Goal: Information Seeking & Learning: Learn about a topic

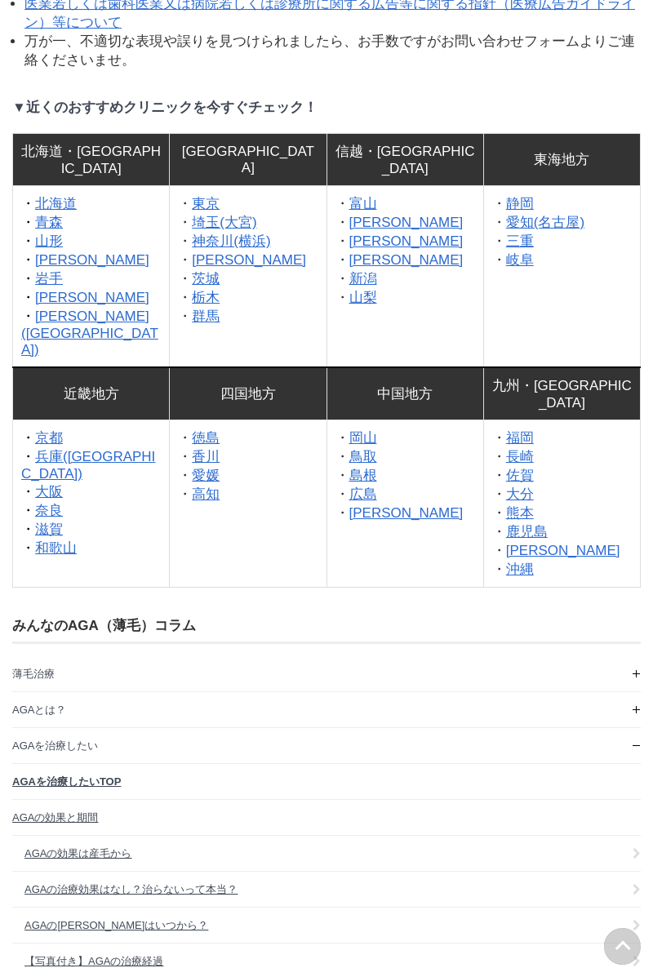
scroll to position [25307, 0]
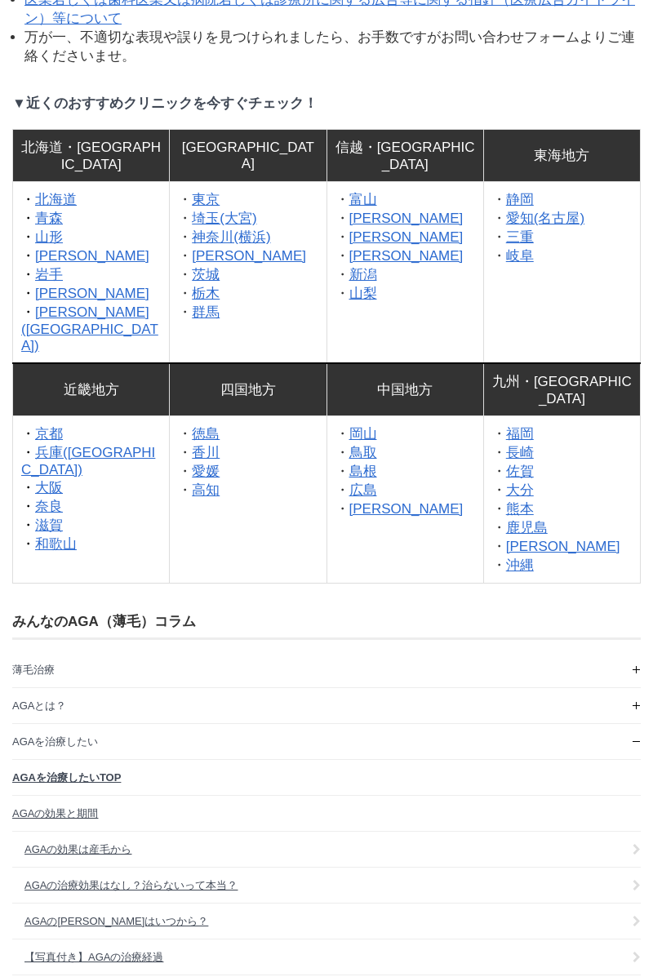
click at [51, 301] on link "[PERSON_NAME]" at bounding box center [92, 294] width 114 height 16
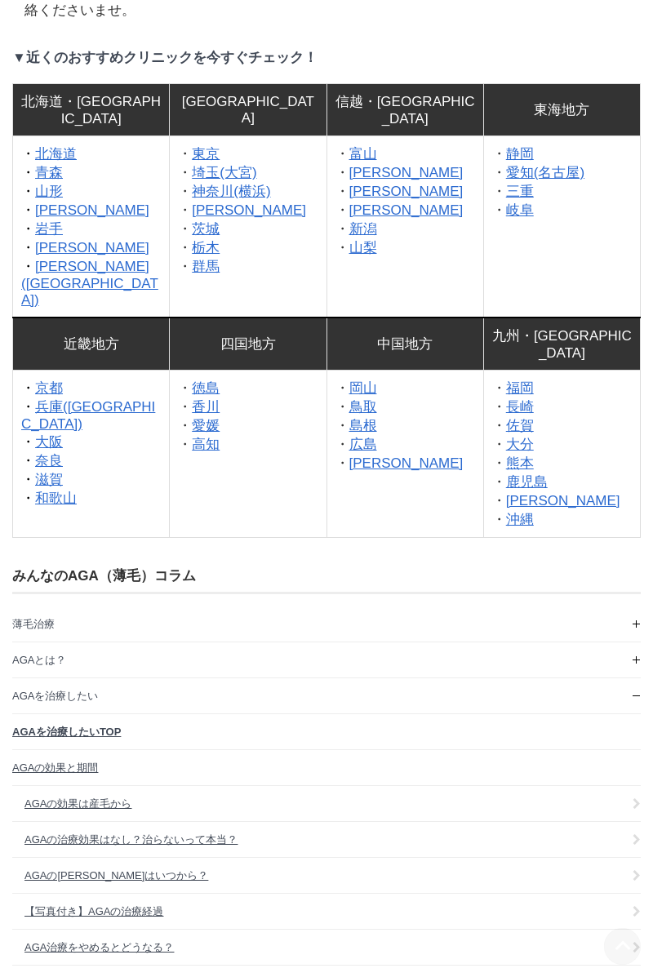
scroll to position [25386, 0]
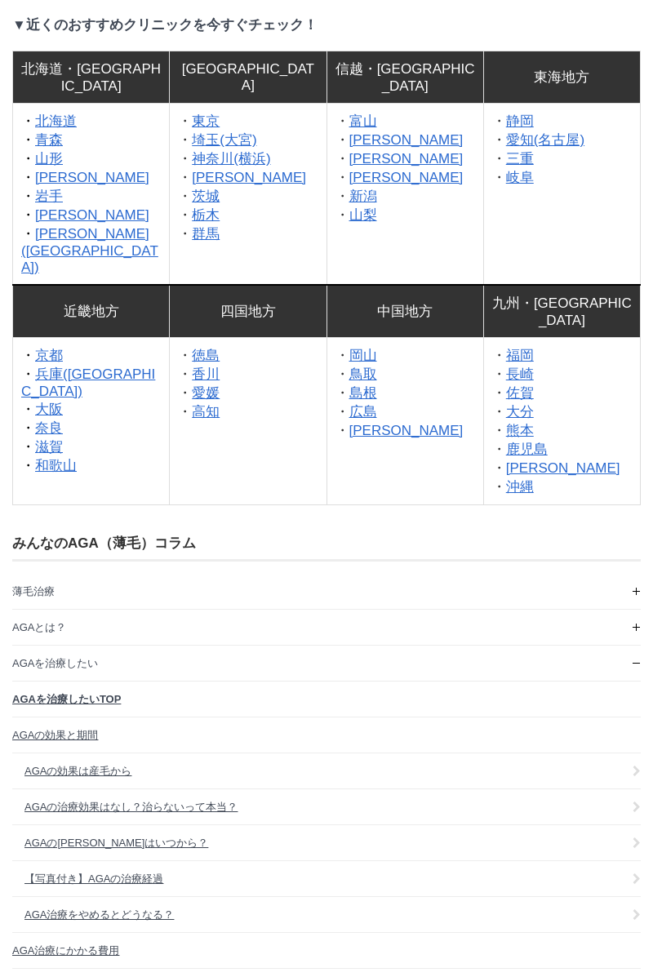
click at [212, 204] on link "茨城" at bounding box center [206, 196] width 28 height 16
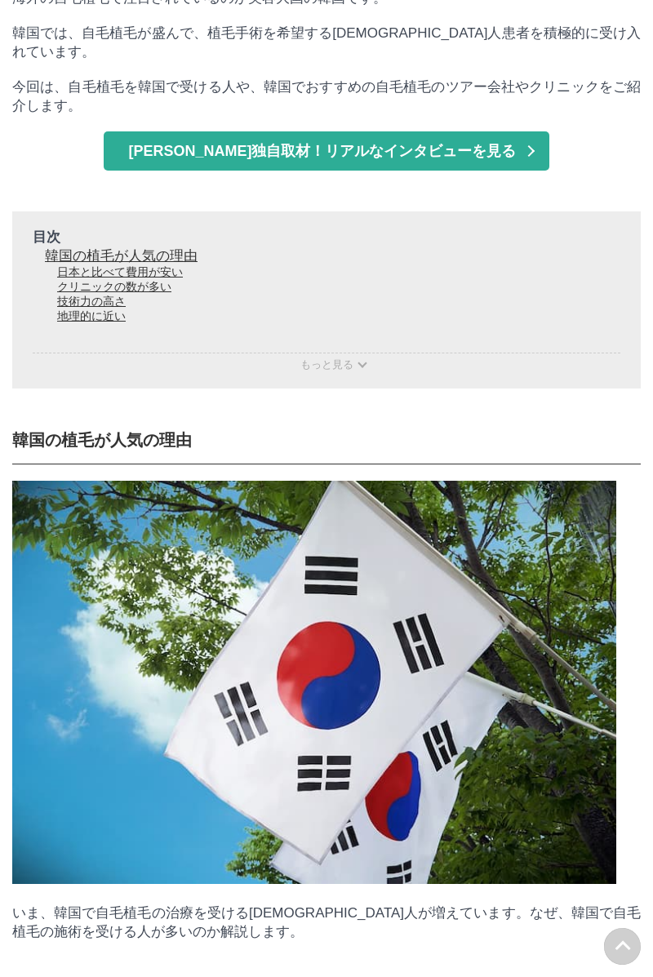
scroll to position [0, 0]
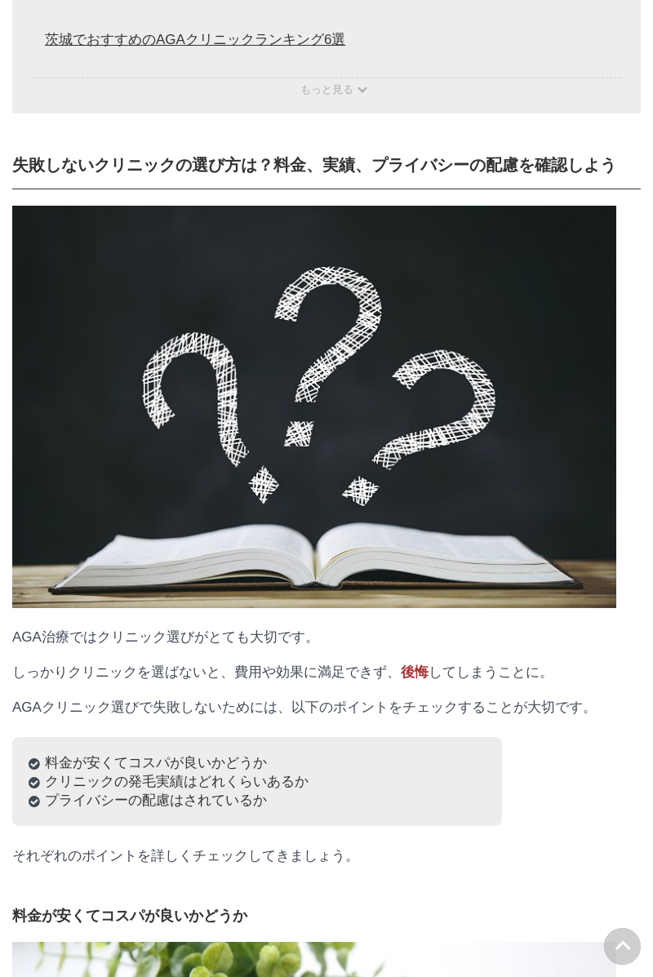
scroll to position [1579, 0]
